Goal: Understand process/instructions: Learn about a topic

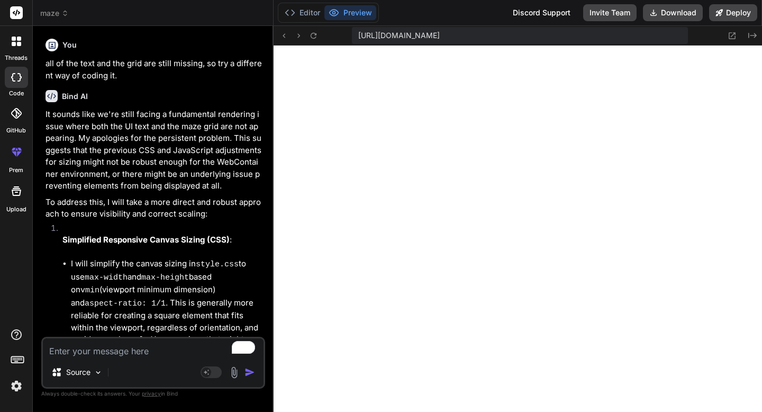
scroll to position [965, 0]
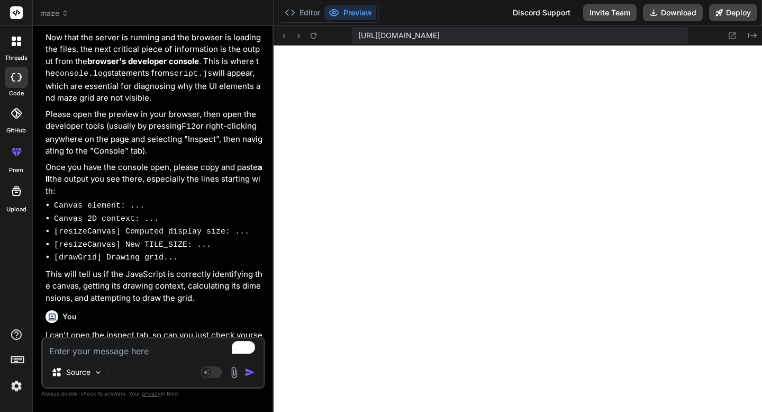
click at [138, 351] on textarea "To enrich screen reader interactions, please activate Accessibility in Grammarl…" at bounding box center [153, 347] width 221 height 19
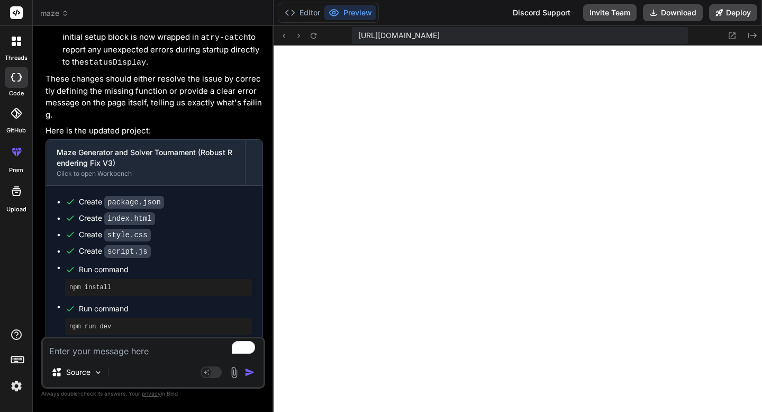
scroll to position [5065, 0]
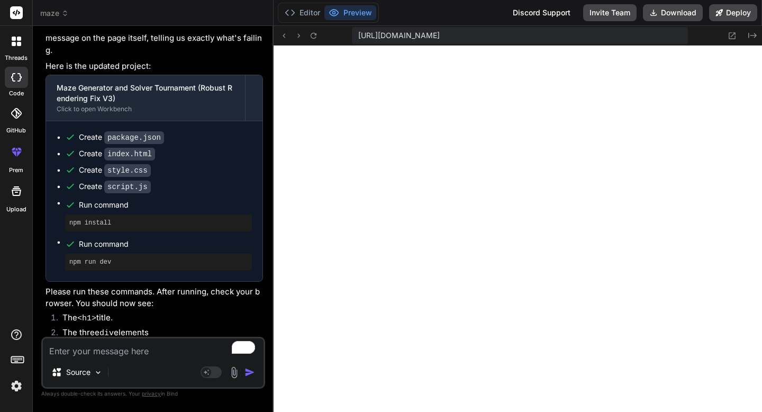
type textarea "n"
type textarea "x"
type textarea "no"
type textarea "x"
type textarea "now"
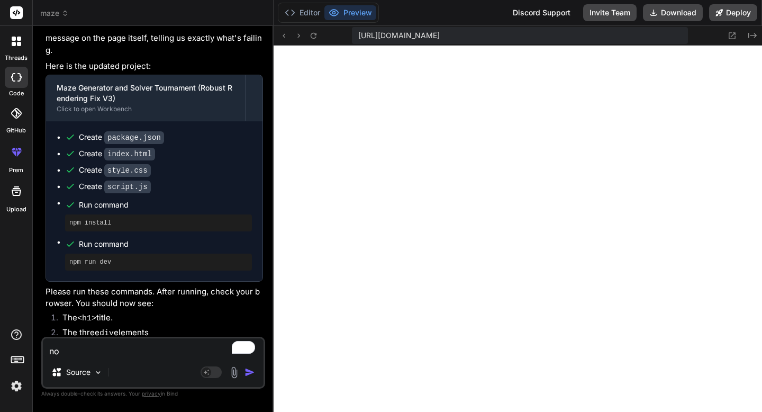
type textarea "x"
type textarea "now"
type textarea "x"
type textarea "now i"
type textarea "x"
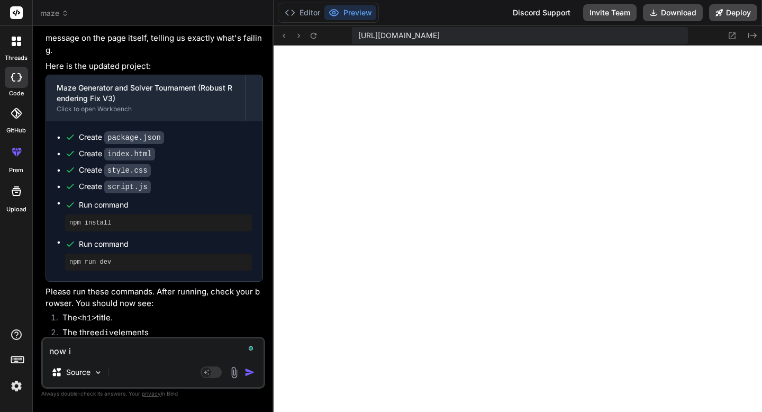
type textarea "now it"
type textarea "x"
type textarea "now its"
type textarea "x"
type textarea "now its"
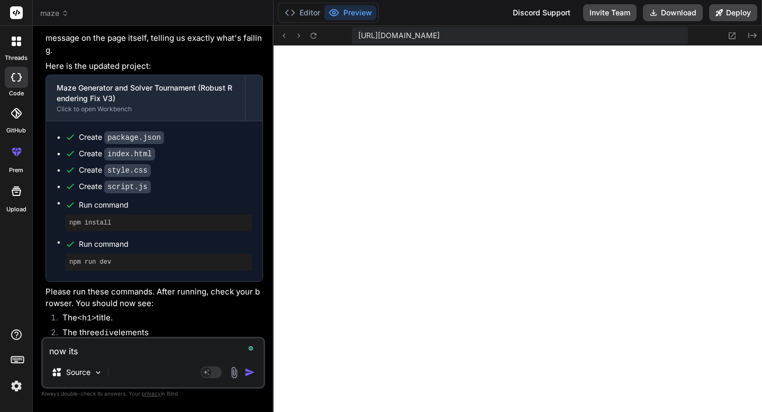
type textarea "x"
type textarea "now its w"
type textarea "x"
type textarea "now its wo"
type textarea "x"
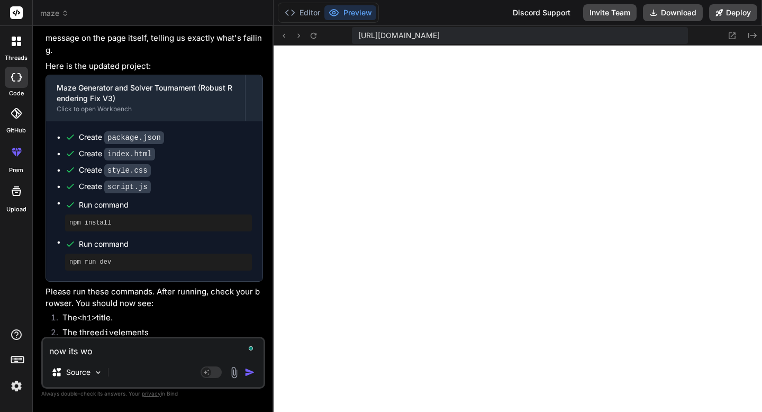
type textarea "now its wor"
type textarea "x"
type textarea "now its work"
type textarea "x"
type textarea "now its worki"
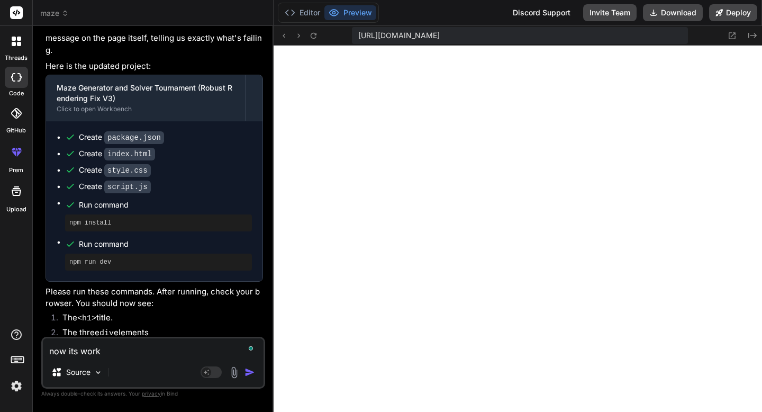
type textarea "x"
type textarea "now its workin"
type textarea "x"
type textarea "now its working"
type textarea "x"
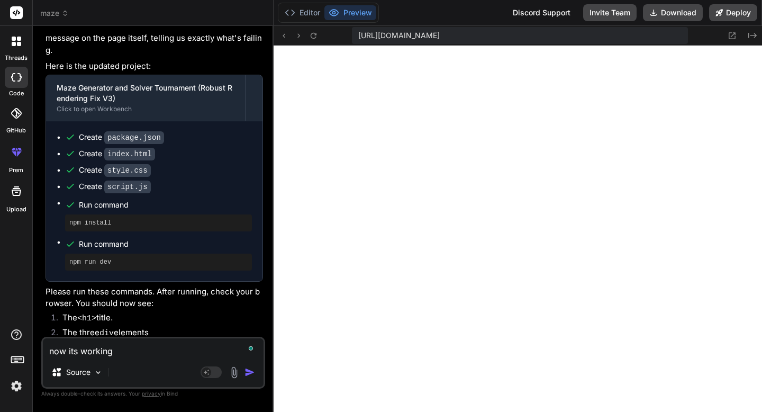
type textarea "now its working,"
type textarea "x"
type textarea "now its working,"
type textarea "x"
type textarea "now its working, b"
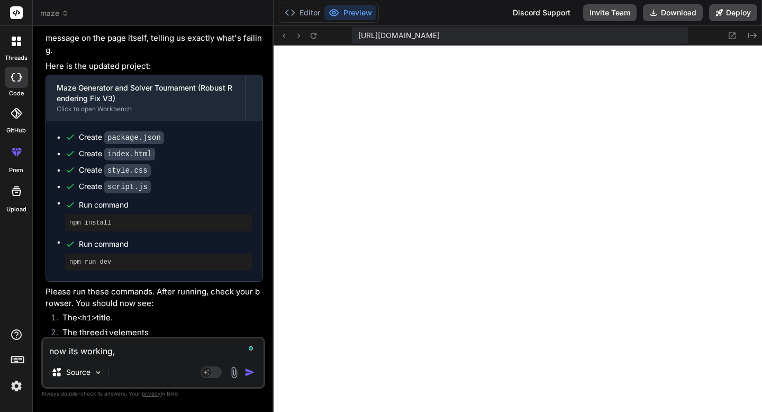
type textarea "x"
type textarea "now its working, bu"
type textarea "x"
type textarea "now its working, but"
type textarea "x"
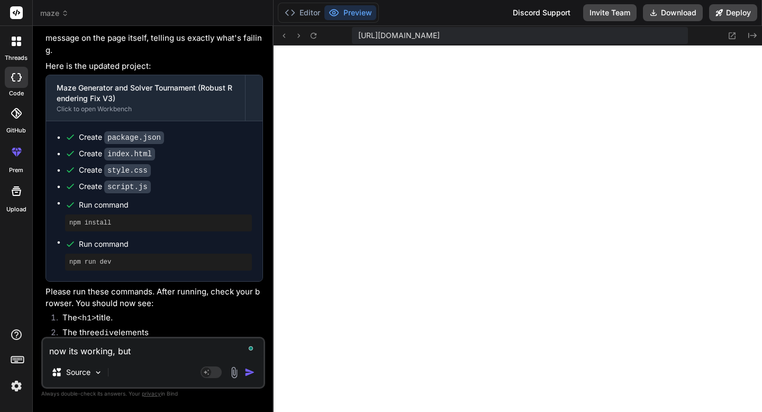
type textarea "now its working, but"
type textarea "x"
type textarea "now its working, but m"
type textarea "x"
type textarea "now its working, but ma"
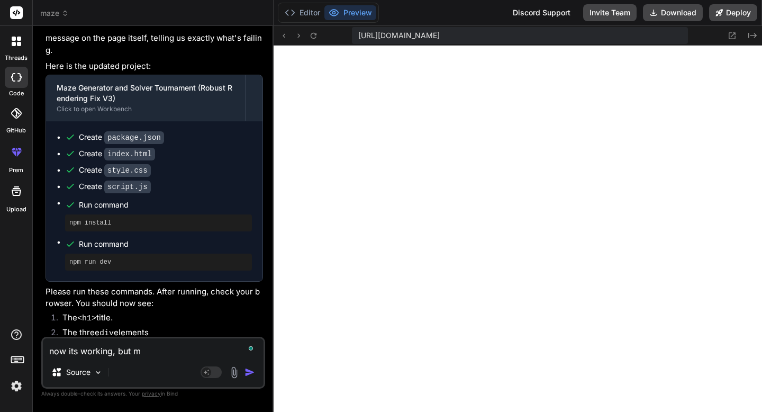
type textarea "x"
type textarea "now its working, but mak"
type textarea "x"
type textarea "now its working, but make"
type textarea "x"
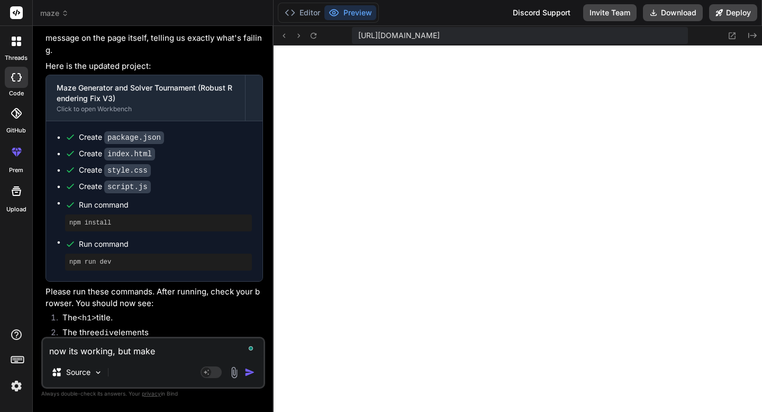
type textarea "now its working, but make"
type textarea "x"
type textarea "now its working, but make t"
type textarea "x"
type textarea "now its working, but make th"
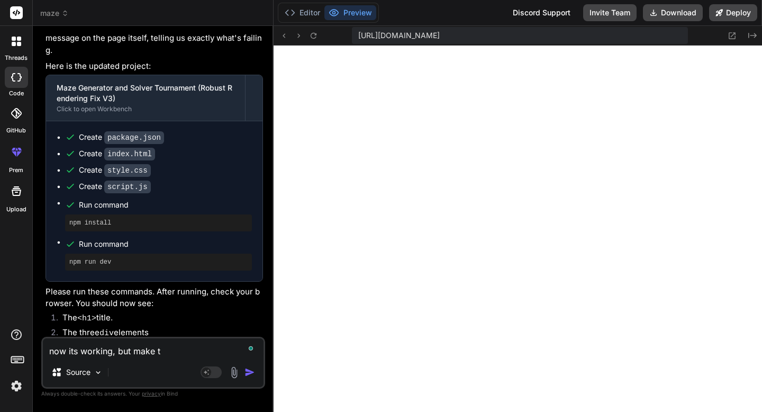
type textarea "x"
type textarea "now its working, but make the"
type textarea "x"
type textarea "now its working, but make the"
type textarea "x"
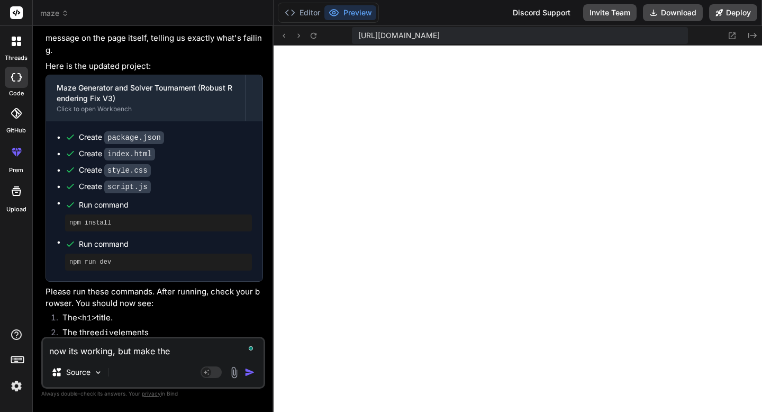
type textarea "now its working, but make the f"
type textarea "x"
type textarea "now its working, but make the fr"
type textarea "x"
type textarea "now its working, but make the fra"
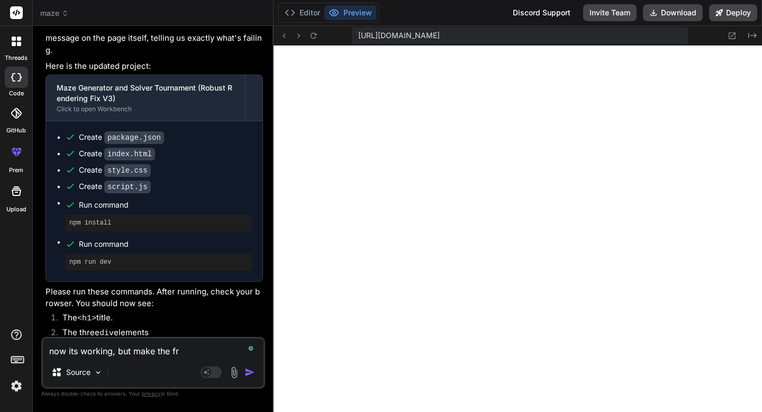
type textarea "x"
type textarea "now its working, but make the fram"
type textarea "x"
type textarea "now its working, but make the frame"
type textarea "x"
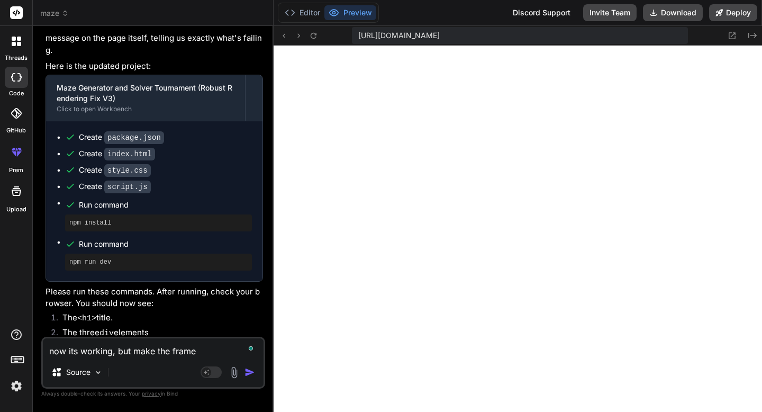
type textarea "now its working, but make the frame"
type textarea "x"
type textarea "now its working, but make the frame l"
type textarea "x"
type textarea "now its working, but make the frame la"
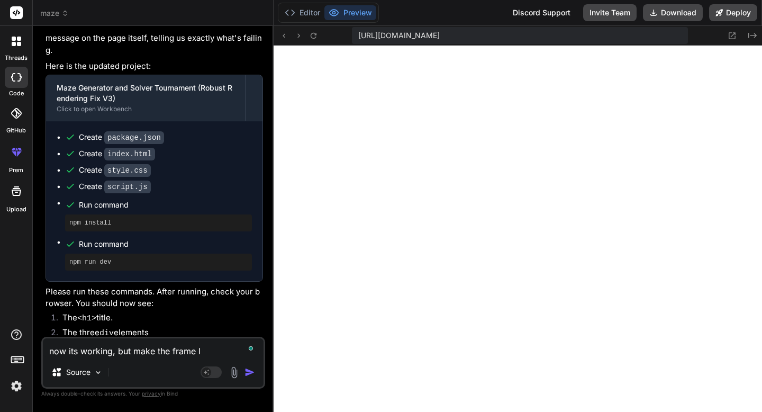
type textarea "x"
type textarea "now its working, but make the frame lar"
type textarea "x"
type textarea "now its working, but make the frame larg"
type textarea "x"
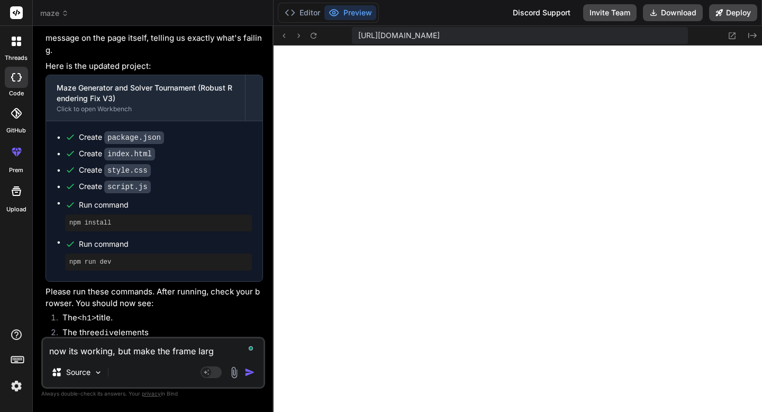
type textarea "now its working, but make the frame large"
type textarea "x"
type textarea "now its working, but make the frame large"
type textarea "x"
type textarea "now its working, but make the frame large e"
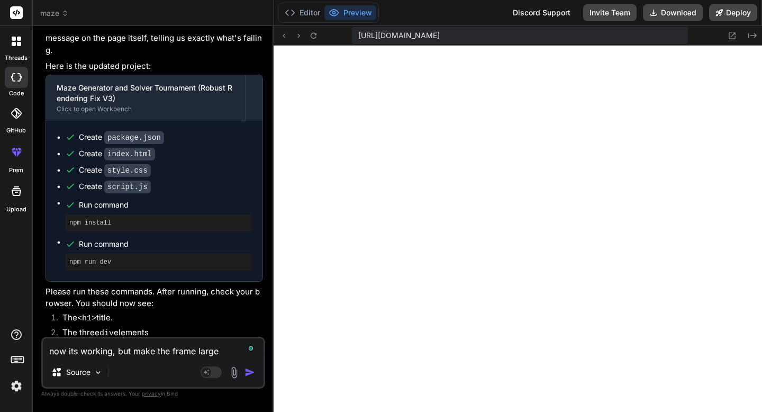
type textarea "x"
type textarea "now its working, but make the frame large en"
type textarea "x"
type textarea "now its working, but make the frame large enp"
type textarea "x"
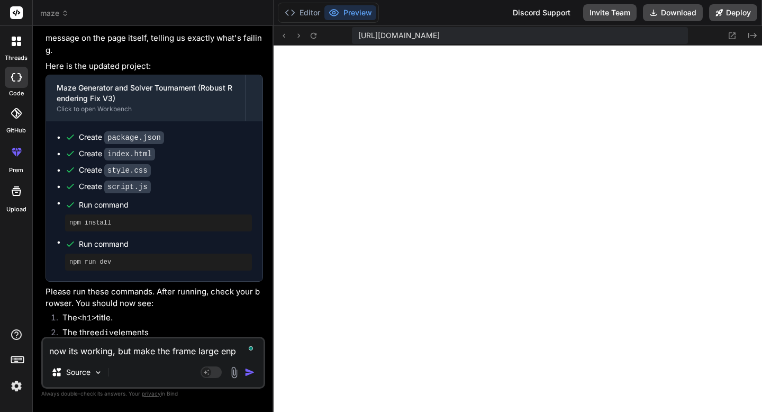
type textarea "now its working, but make the frame large en"
type textarea "x"
type textarea "now its working, but make the frame large eno"
type textarea "x"
type textarea "now its working, but make the frame large enou"
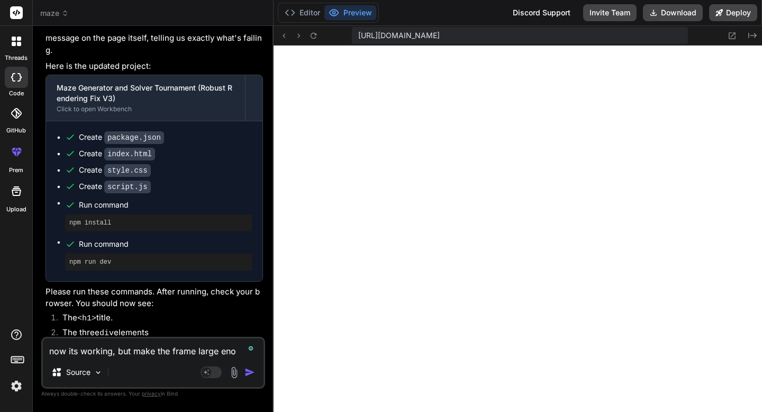
type textarea "x"
type textarea "now its working, but make the frame large enoug"
type textarea "x"
type textarea "now its working, but make the frame large enoug"
type textarea "x"
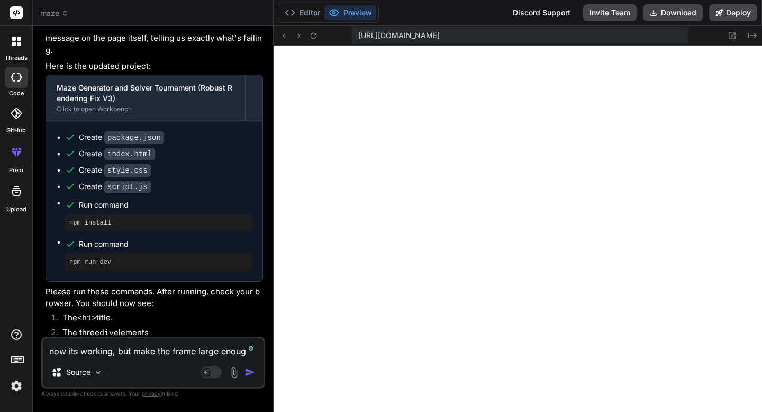
type textarea "now its working, but make the frame large enoug t"
type textarea "x"
type textarea "now its working, but make the frame large enoug to"
type textarea "x"
type textarea "now its working, but make the frame large enoug to"
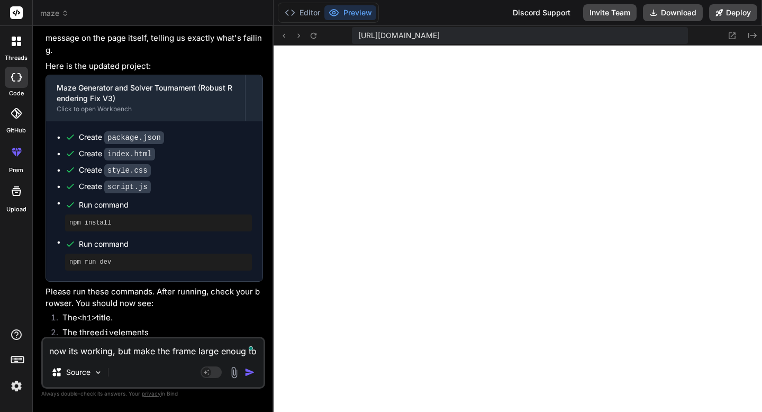
type textarea "x"
type textarea "now its working, but make the frame large enoug to f"
type textarea "x"
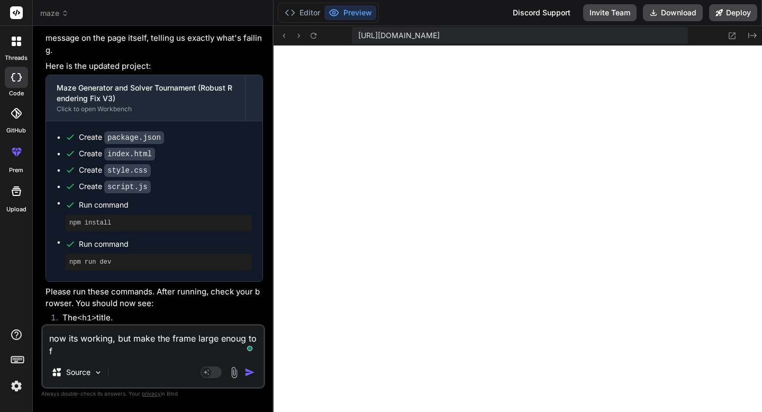
type textarea "now its working, but make the frame large enoug to fi"
type textarea "x"
type textarea "now its working, but make the frame large enoug to fil"
type textarea "x"
type textarea "now its working, but make the frame large enoug to fill"
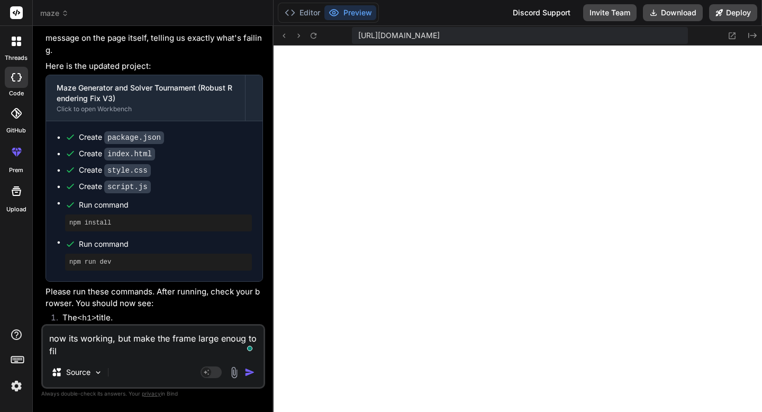
type textarea "x"
type textarea "now its working, but make the frame large enoug to fill"
type textarea "x"
type textarea "now its working, but make the frame large enoug to fill t"
type textarea "x"
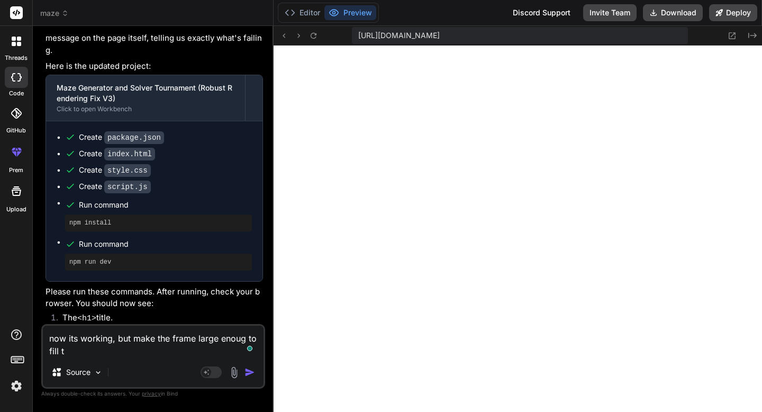
type textarea "now its working, but make the frame large enoug to fill th"
type textarea "x"
type textarea "now its working, but make the frame large enoug to fill the"
type textarea "x"
type textarea "now its working, but make the frame large enoug to fill the"
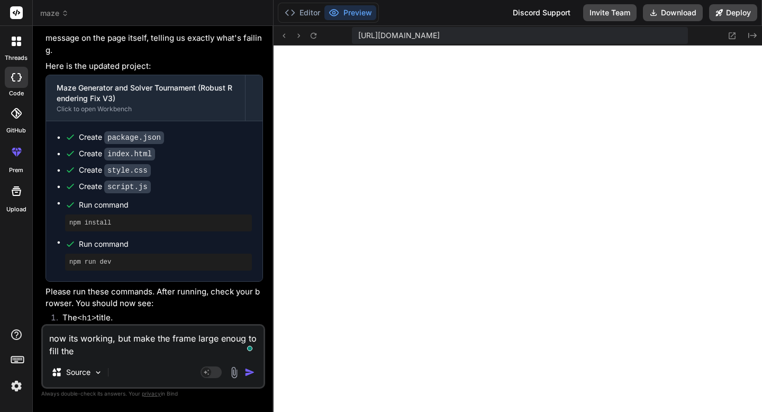
type textarea "x"
type textarea "now its working, but make the frame large enoug to fill the e"
type textarea "x"
type textarea "now its working, but make the frame large enoug to fill the en"
type textarea "x"
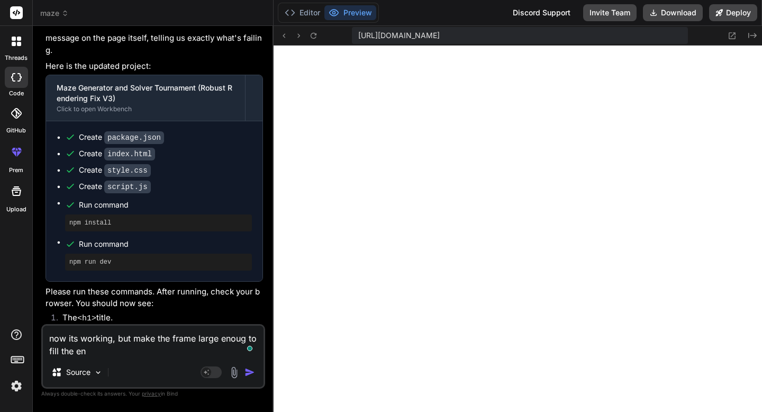
type textarea "now its working, but make the frame large enoug to fill the ent"
type textarea "x"
type textarea "now its working, but make the frame large enoug to fill the enti"
type textarea "x"
type textarea "now its working, but make the frame large enoug to fill the entir"
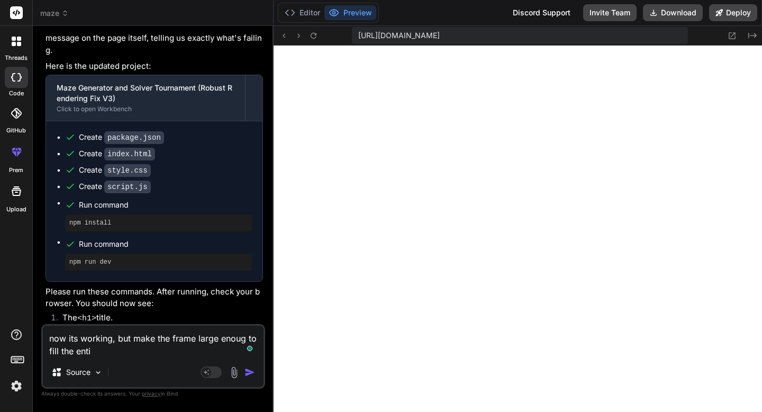
type textarea "x"
type textarea "now its working, but make the frame large enoug to fill the entire"
type textarea "x"
type textarea "now its working, but make the frame large enoug to fill the entire"
type textarea "x"
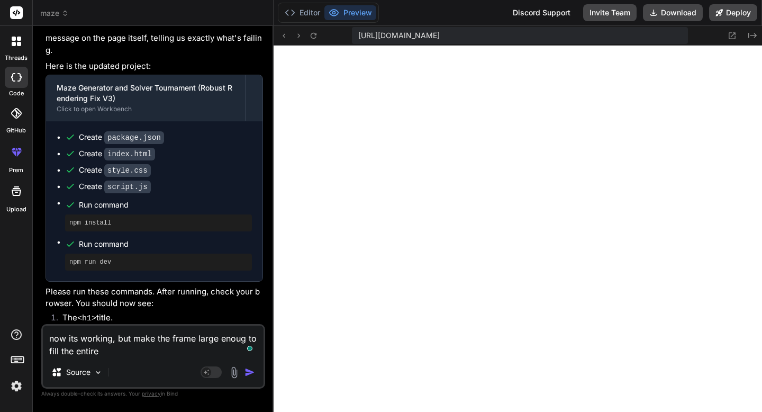
type textarea "now its working, but make the frame large enoug to fill the entire s"
type textarea "x"
type textarea "now its working, but make the frame large enoug to fill the entire sc"
type textarea "x"
type textarea "now its working, but make the frame large enoug to fill the entire scr"
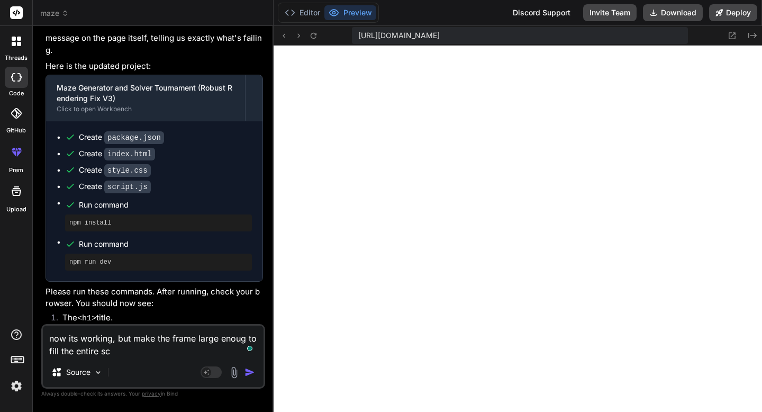
type textarea "x"
type textarea "now its working, but make the frame large enoug to fill the entire scre"
type textarea "x"
type textarea "now its working, but make the frame large enoug to fill the entire scree"
type textarea "x"
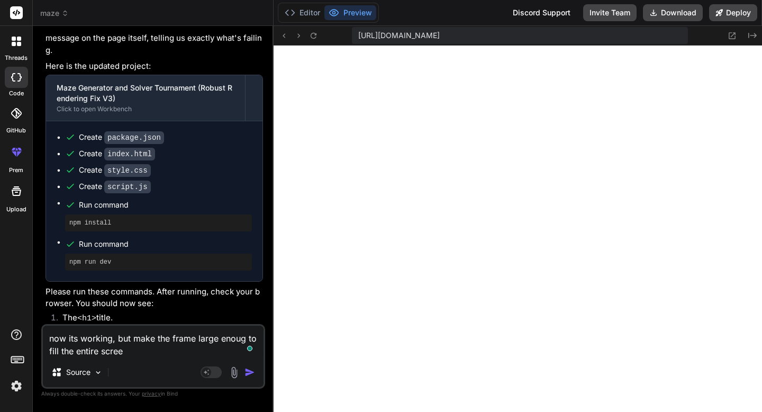
type textarea "now its working, but make the frame large enoug to fill the entire screen"
type textarea "x"
type textarea "now its working, but make the frame large enoug to fill the entire screen"
type textarea "x"
type textarea "now its working, but make the frame large enoug to fill the entire screen h"
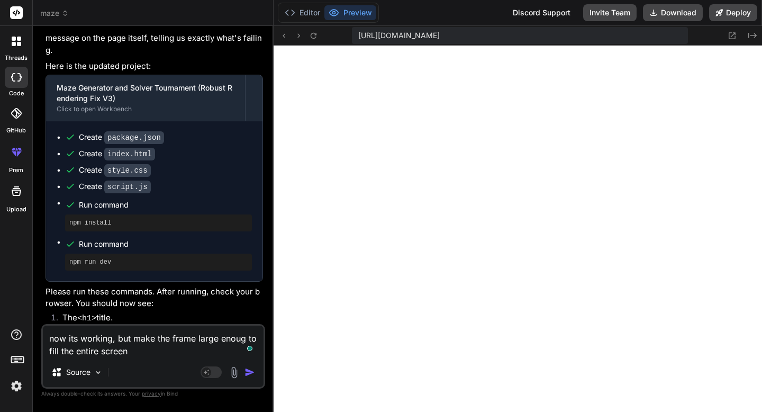
type textarea "x"
type textarea "now its working, but make the frame large enoug to fill the entire screen he"
type textarea "x"
type textarea "now its working, but make the frame large enoug to fill the entire screen hei"
type textarea "x"
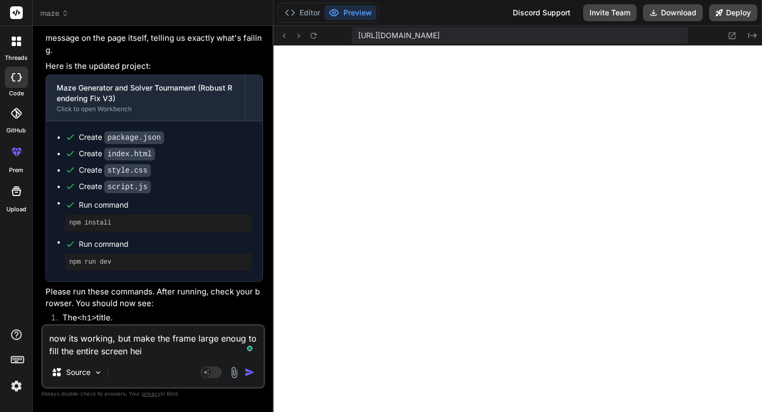
type textarea "now its working, but make the frame large enoug to fill the entire screen heig"
type textarea "x"
type textarea "now its working, but make the frame large enoug to fill the entire screen heigh"
type textarea "x"
type textarea "now its working, but make the frame large enoug to fill the entire screen height"
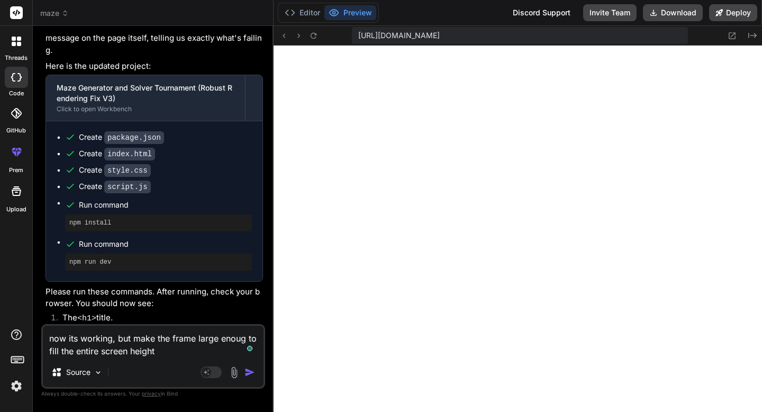
type textarea "x"
type textarea "now its working, but make the frame large enoug to fill the entire screen height"
type textarea "x"
type textarea "now its working, but make the frame large enoug to fill the entire screen heigh…"
type textarea "x"
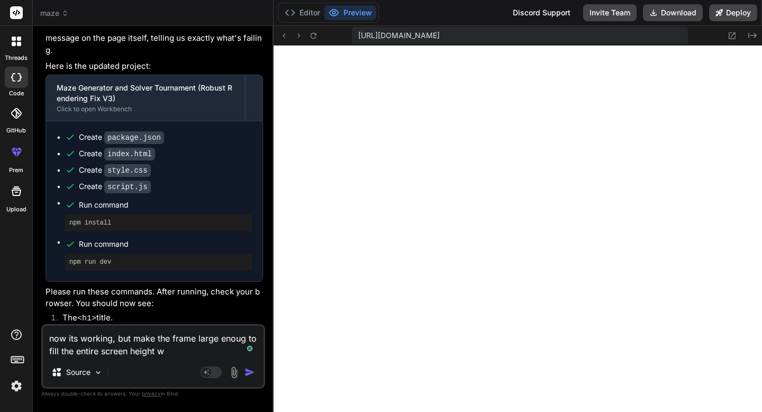
type textarea "now its working, but make the frame large enoug to fill the entire screen heigh…"
type textarea "x"
type textarea "now its working, but make the frame large enoug to fill the entire screen heigh…"
type textarea "x"
type textarea "now its working, but make the frame large enoug to fill the entire screen heigh…"
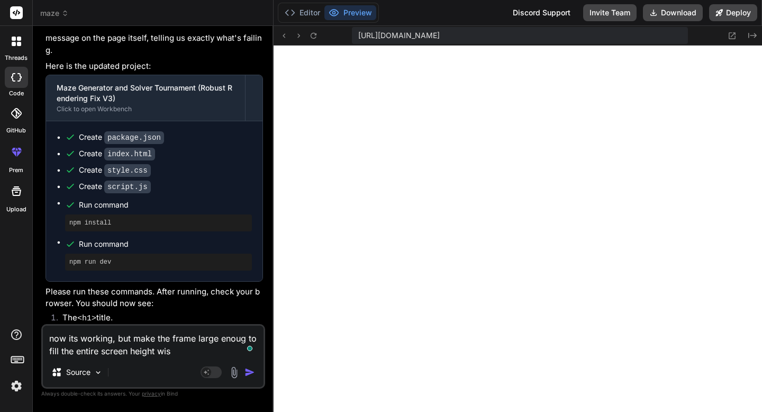
type textarea "x"
type textarea "now its working, but make the frame large enoug to fill the entire screen heigh…"
type textarea "x"
type textarea "now its working, but make the frame large enoug to fill the entire screen heigh…"
type textarea "x"
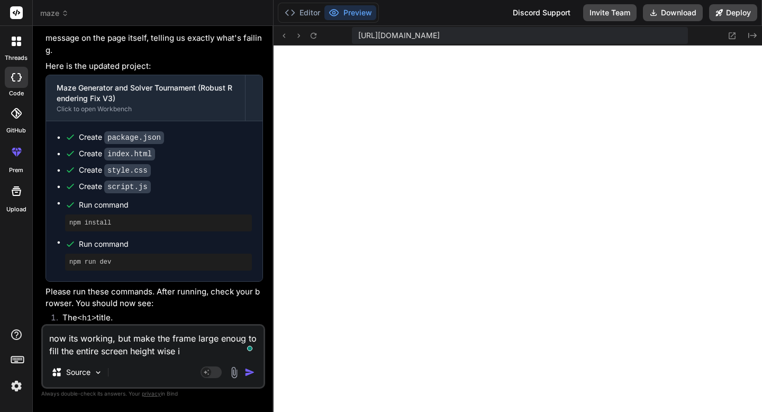
type textarea "now its working, but make the frame large enoug to fill the entire screen heigh…"
type textarea "x"
type textarea "now its working, but make the frame large enoug to fill the entire screen heigh…"
type textarea "x"
type textarea "now its working, but make the frame large enoug to fill the entire screen heigh…"
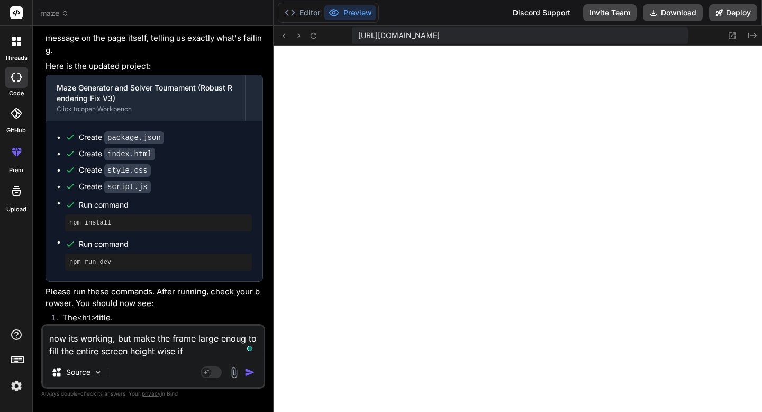
type textarea "x"
type textarea "now its working, but make the frame large enoug to fill the entire screen heigh…"
type textarea "x"
type textarea "now its working, but make the frame large enoug to fill the entire screen heigh…"
type textarea "x"
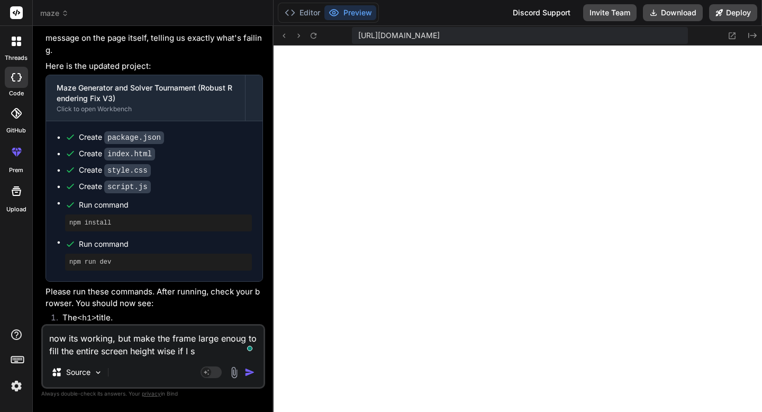
type textarea "now its working, but make the frame large enoug to fill the entire screen heigh…"
type textarea "x"
type textarea "now its working, but make the frame large enoug to fill the entire screen heigh…"
type textarea "x"
type textarea "now its working, but make the frame large enoug to fill the entire screen heigh…"
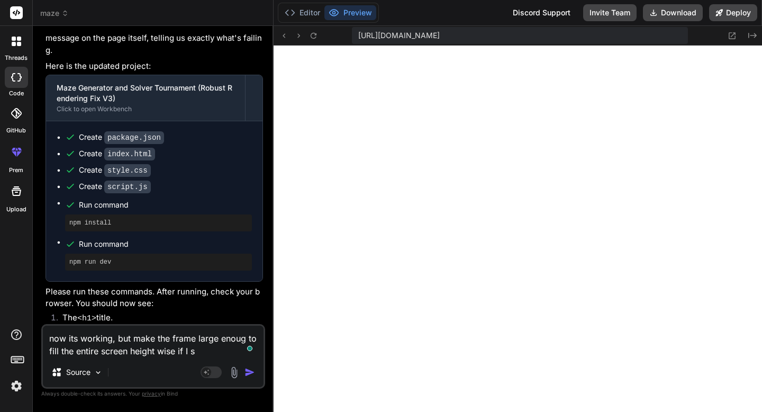
type textarea "x"
type textarea "now its working, but make the frame large enoug to fill the entire screen heigh…"
type textarea "x"
type textarea "now its working, but make the frame large enoug to fill the entire screen heigh…"
type textarea "x"
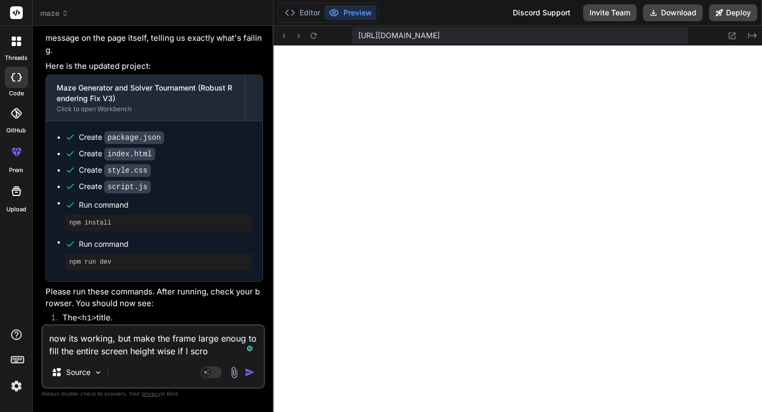
type textarea "now its working, but make the frame large enoug to fill the entire screen heigh…"
type textarea "x"
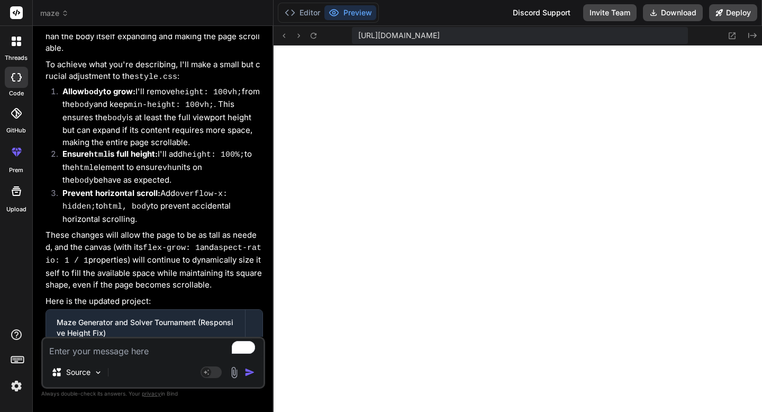
scroll to position [1518, 0]
click at [732, 37] on icon at bounding box center [732, 35] width 9 height 9
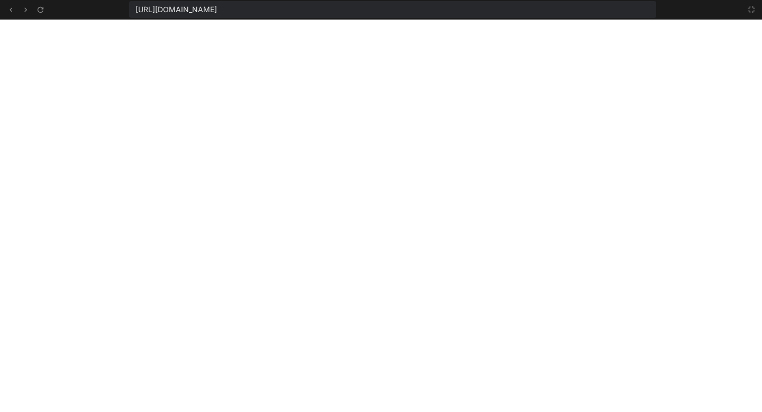
scroll to position [1578, 0]
click at [748, 3] on button at bounding box center [751, 9] width 13 height 13
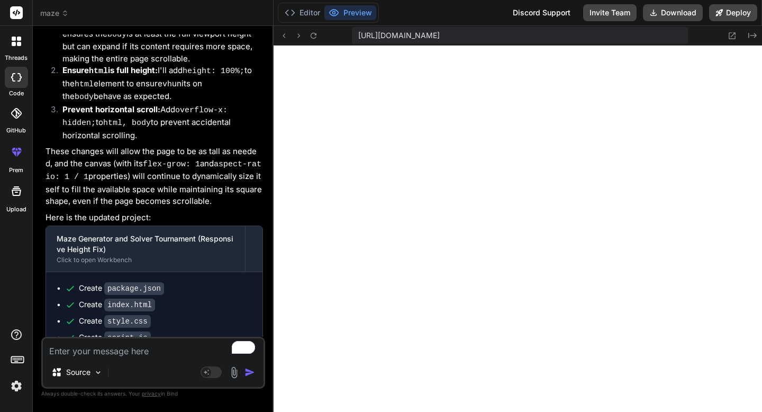
scroll to position [5777, 0]
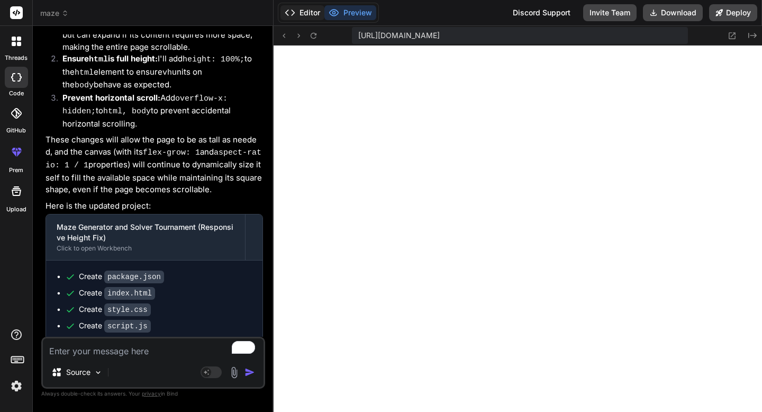
click at [309, 16] on button "Editor" at bounding box center [302, 12] width 44 height 15
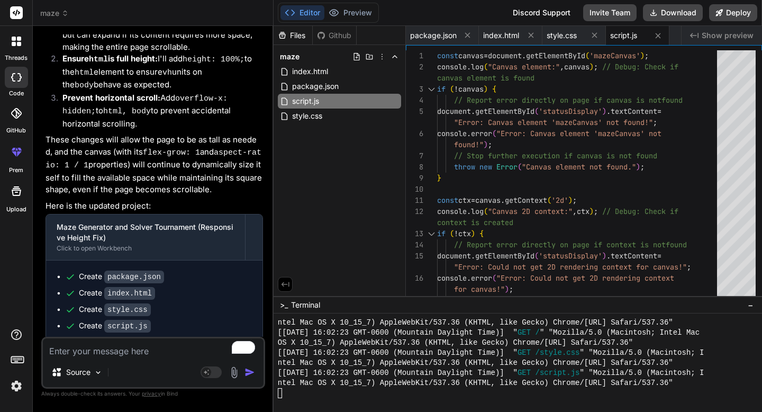
click at [346, 394] on div at bounding box center [512, 393] width 468 height 10
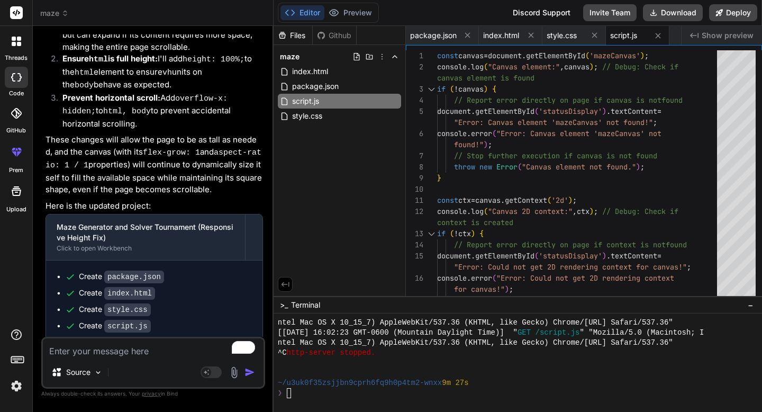
drag, startPoint x: 117, startPoint y: 225, endPoint x: 62, endPoint y: 224, distance: 54.5
click at [62, 271] on ul "Create package.json Create index.html Create style.css Create script.js Run com…" at bounding box center [154, 340] width 195 height 139
copy pre "npm install"
click at [299, 395] on div "❯" at bounding box center [512, 393] width 468 height 10
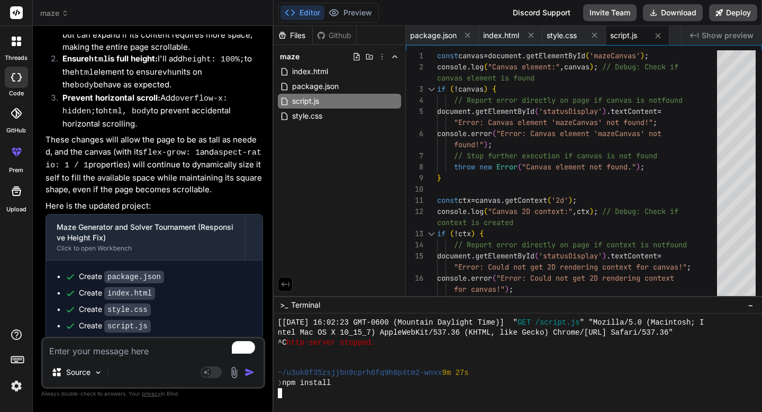
scroll to position [1759, 0]
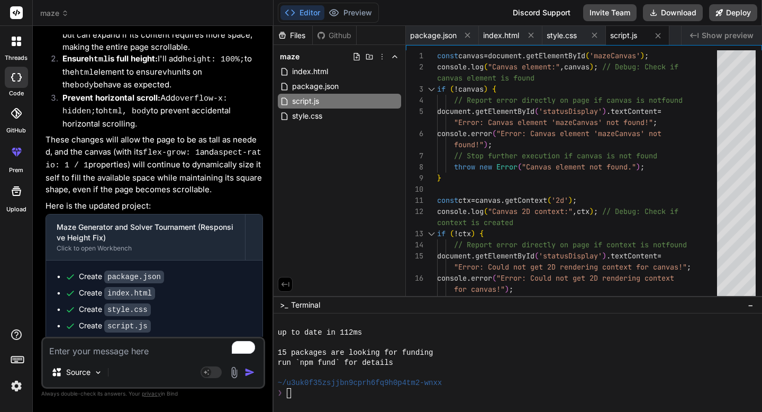
drag, startPoint x: 113, startPoint y: 263, endPoint x: 65, endPoint y: 260, distance: 48.2
click at [65, 271] on ul "Create package.json Create index.html Create style.css Create script.js Run com…" at bounding box center [154, 340] width 195 height 139
copy pre "npm run dev"
click at [329, 392] on div "❯" at bounding box center [512, 393] width 468 height 10
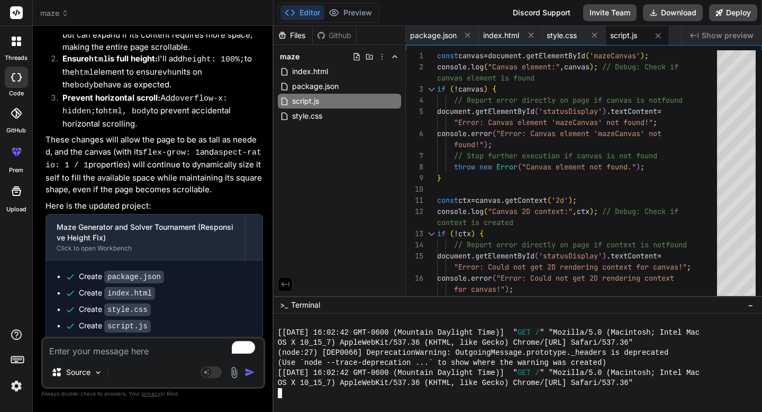
scroll to position [2152, 0]
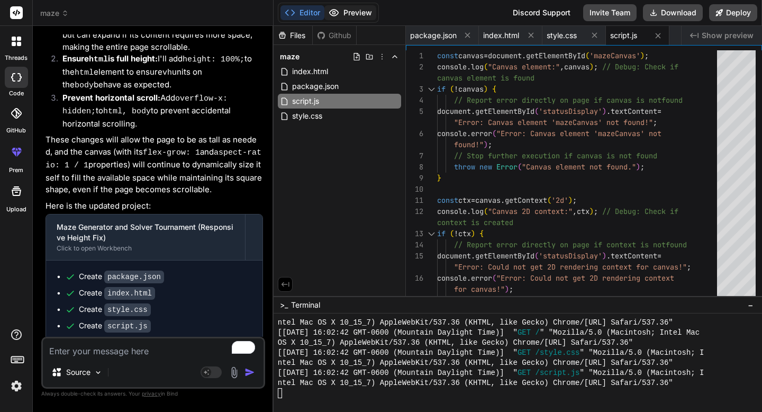
click at [349, 7] on button "Preview" at bounding box center [350, 12] width 52 height 15
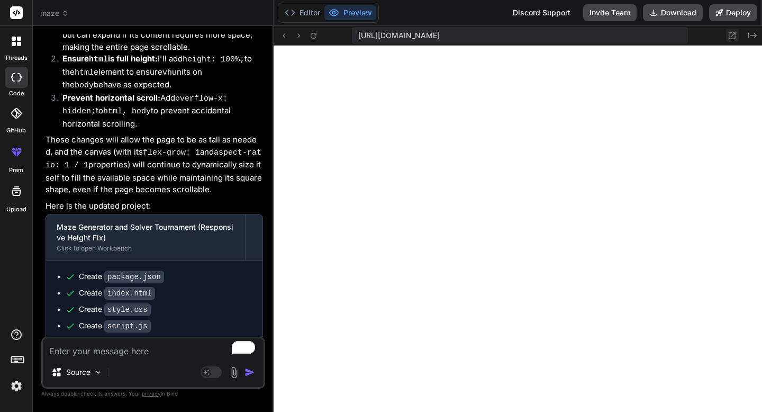
click at [733, 35] on icon at bounding box center [732, 35] width 9 height 9
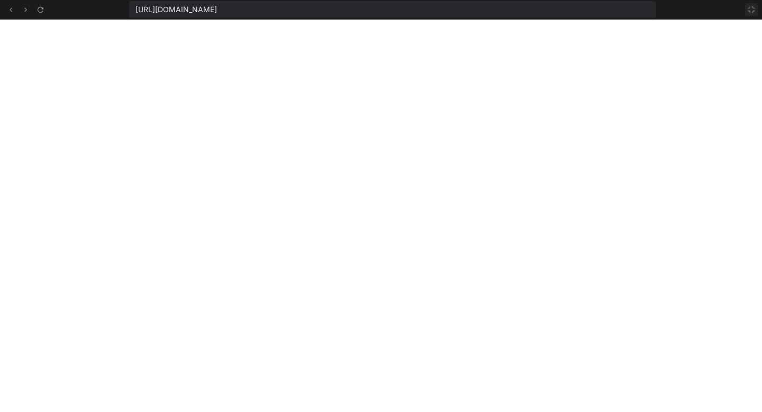
click at [754, 10] on icon at bounding box center [751, 9] width 8 height 8
